Goal: Find specific page/section: Find specific page/section

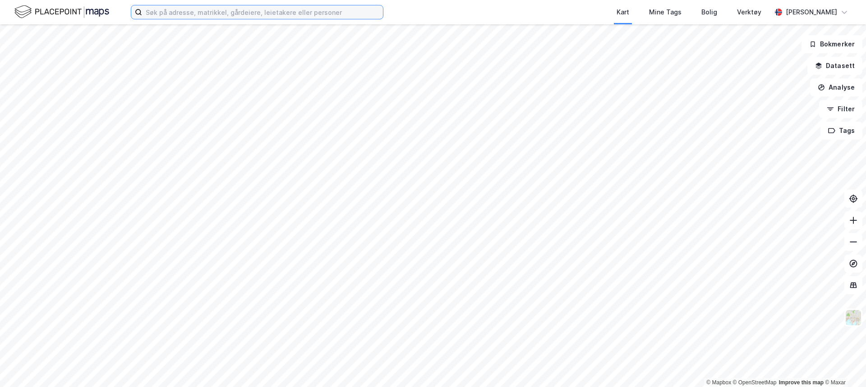
click at [343, 11] on input at bounding box center [262, 12] width 241 height 14
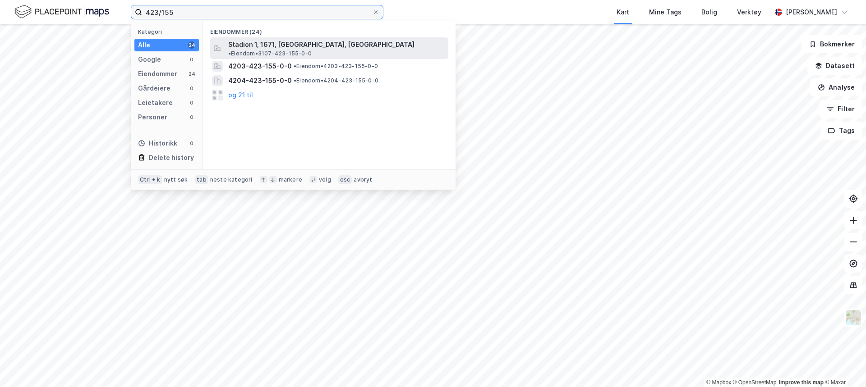
type input "423/155"
click at [308, 37] on div "Stadion 1, 1671, [GEOGRAPHIC_DATA], [GEOGRAPHIC_DATA] • Eiendom • 3107-423-155-…" at bounding box center [329, 48] width 238 height 22
